Goal: Task Accomplishment & Management: Manage account settings

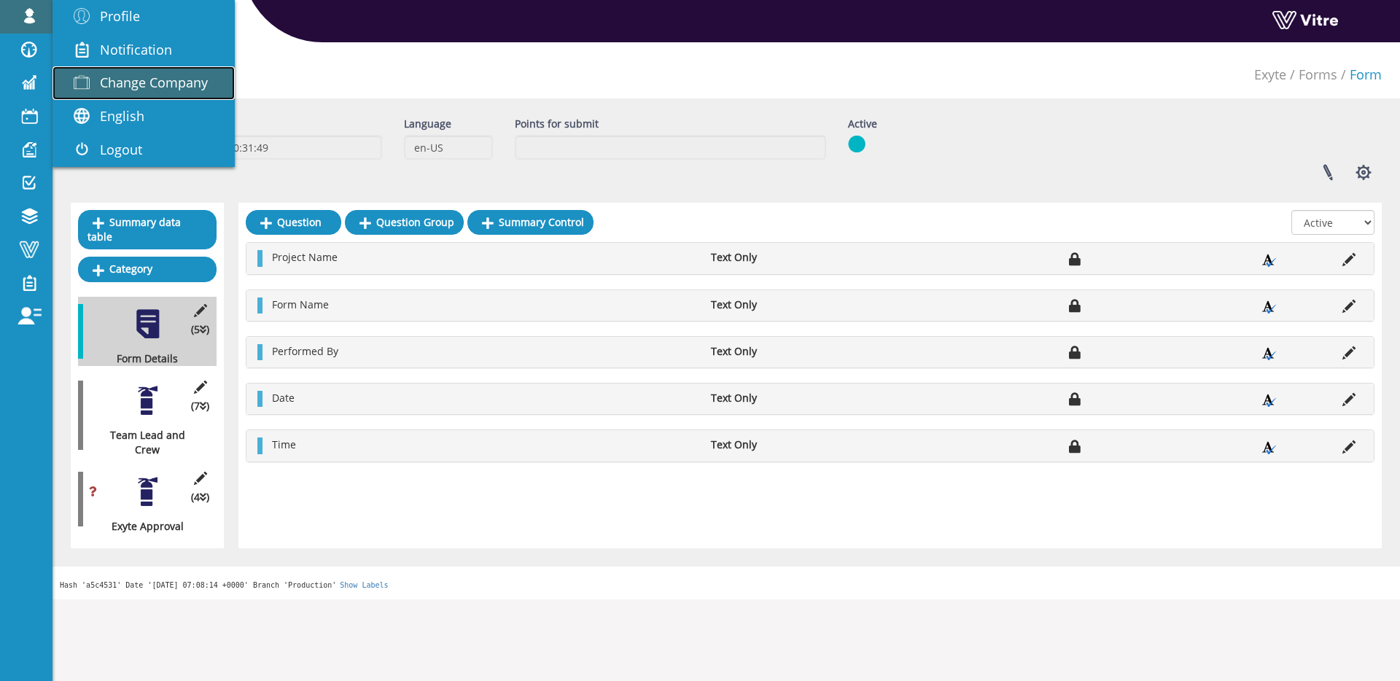
click at [99, 67] on link "Change Company" at bounding box center [144, 83] width 182 height 34
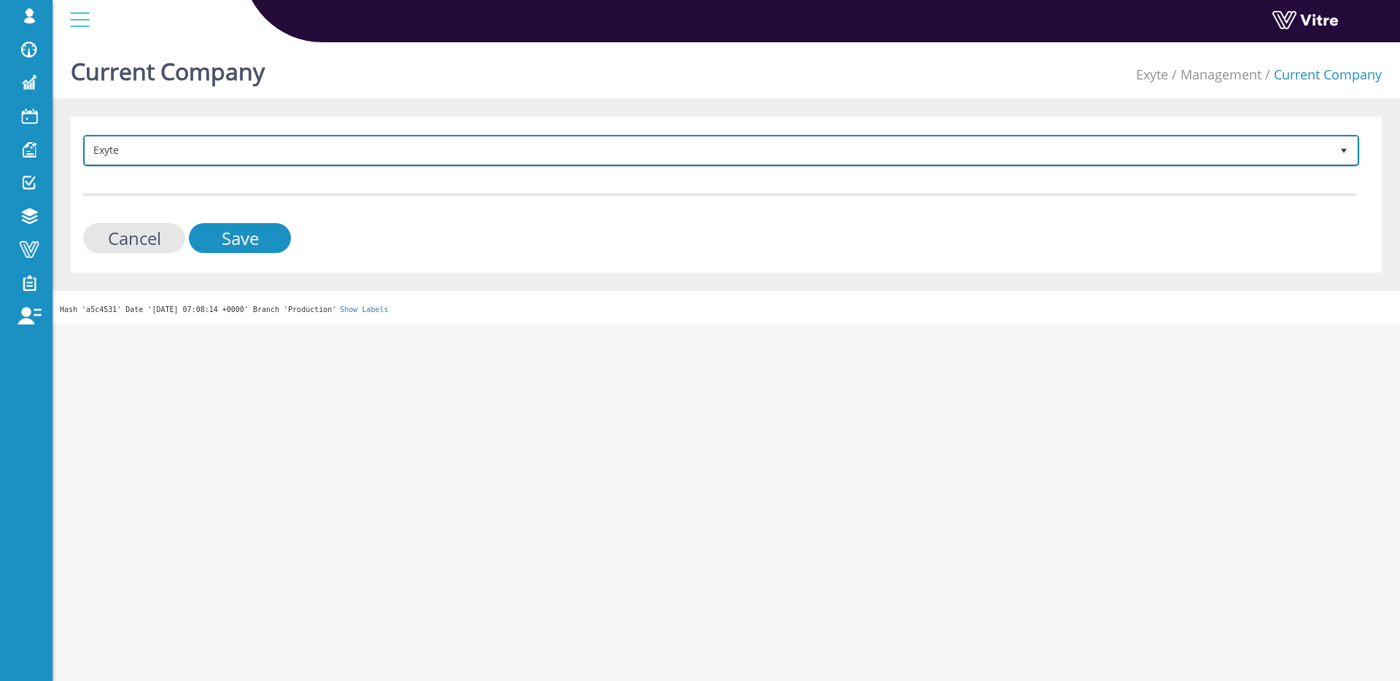
click at [336, 160] on span "Exyte" at bounding box center [708, 150] width 1246 height 26
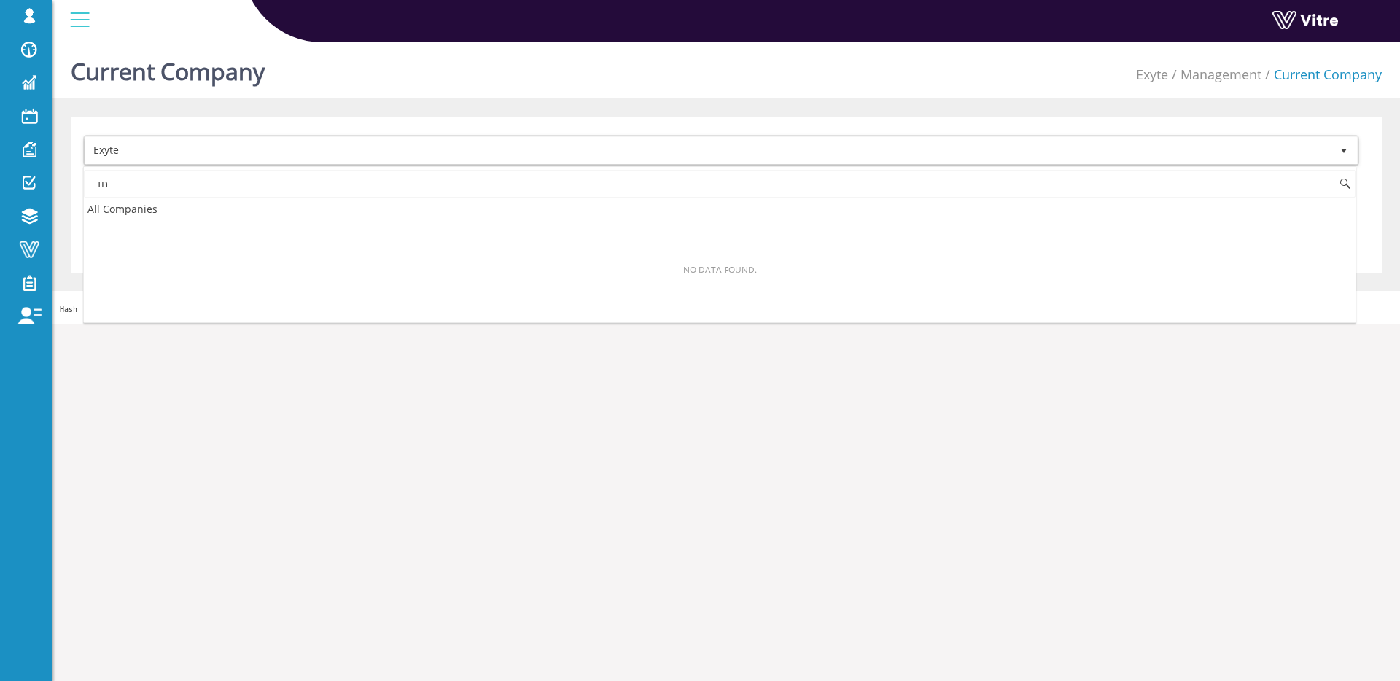
type input "ם"
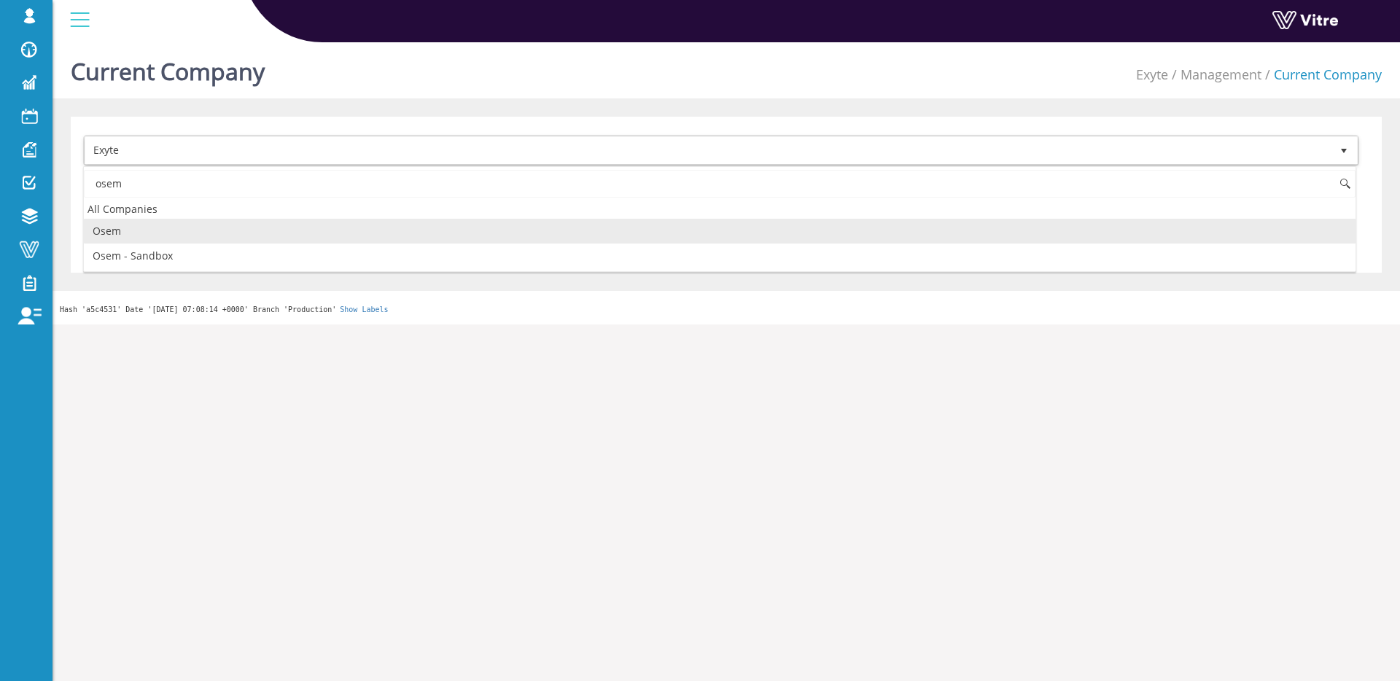
click at [256, 231] on li "Osem" at bounding box center [720, 231] width 1272 height 25
type input "osem"
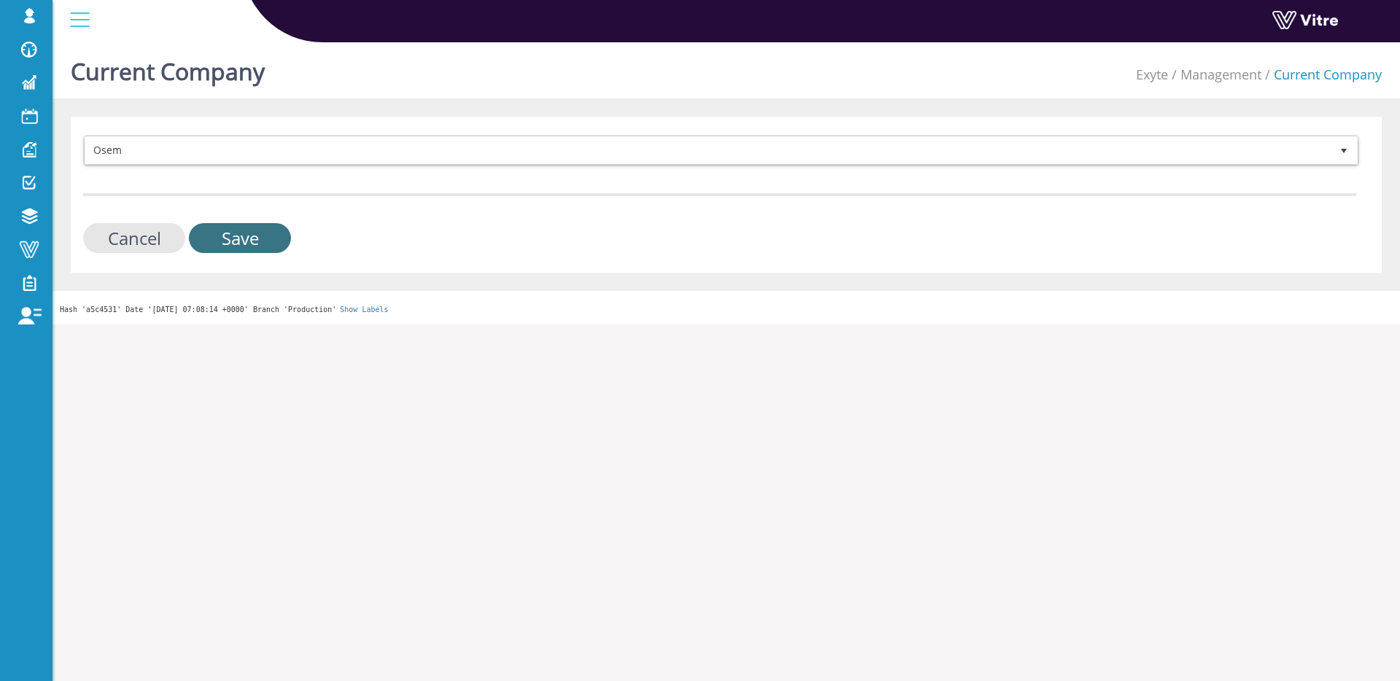
click at [256, 236] on input "Save" at bounding box center [240, 238] width 102 height 30
